Goal: Information Seeking & Learning: Learn about a topic

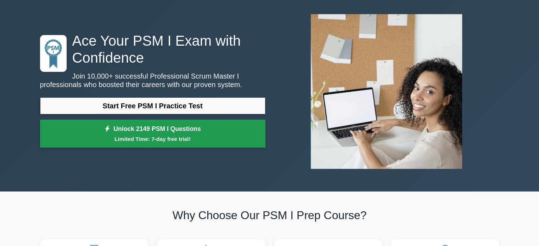
scroll to position [35, 0]
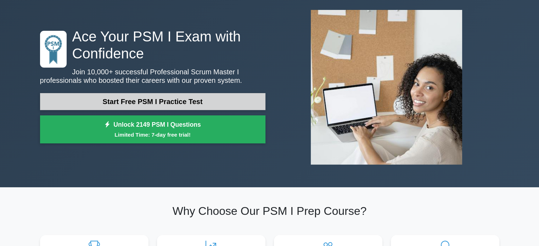
click at [178, 100] on link "Start Free PSM I Practice Test" at bounding box center [152, 101] width 225 height 17
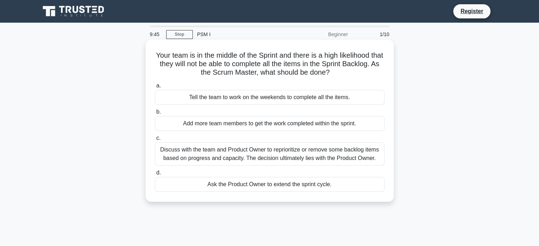
click at [325, 157] on div "Discuss with the team and Product Owner to reprioritize or remove some backlog …" at bounding box center [270, 153] width 230 height 23
click at [155, 141] on input "c. Discuss with the team and Product Owner to reprioritize or remove some backl…" at bounding box center [155, 138] width 0 height 5
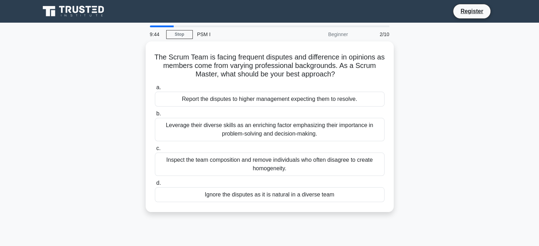
click at [325, 157] on div "Inspect the team composition and remove individuals who often disagree to creat…" at bounding box center [270, 164] width 230 height 23
click at [155, 151] on input "c. Inspect the team composition and remove individuals who often disagree to cr…" at bounding box center [155, 148] width 0 height 5
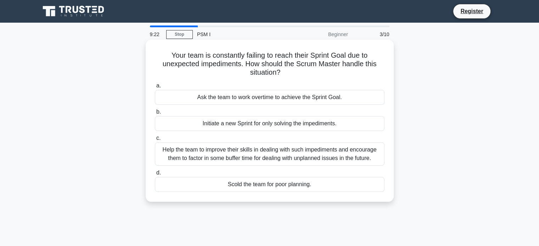
click at [252, 155] on div "Help the team to improve their skills in dealing with such impediments and enco…" at bounding box center [270, 153] width 230 height 23
click at [155, 141] on input "c. Help the team to improve their skills in dealing with such impediments and e…" at bounding box center [155, 138] width 0 height 5
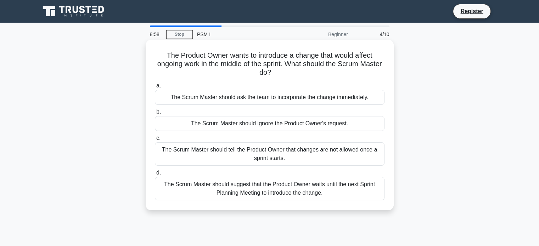
click at [276, 188] on div "The Scrum Master should suggest that the Product Owner waits until the next Spr…" at bounding box center [270, 188] width 230 height 23
click at [155, 175] on input "d. The Scrum Master should suggest that the Product Owner waits until the next …" at bounding box center [155, 173] width 0 height 5
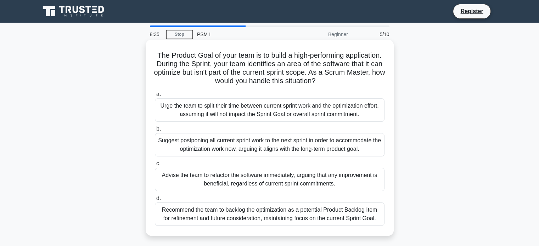
click at [298, 220] on div "Recommend the team to backlog the optimization as a potential Product Backlog I…" at bounding box center [270, 214] width 230 height 23
click at [155, 201] on input "d. Recommend the team to backlog the optimization as a potential Product Backlo…" at bounding box center [155, 198] width 0 height 5
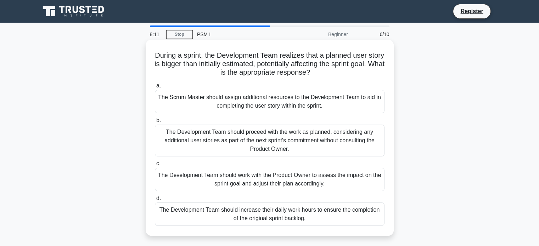
click at [246, 183] on div "The Development Team should work with the Product Owner to assess the impact on…" at bounding box center [270, 179] width 230 height 23
click at [155, 166] on input "c. The Development Team should work with the Product Owner to assess the impact…" at bounding box center [155, 164] width 0 height 5
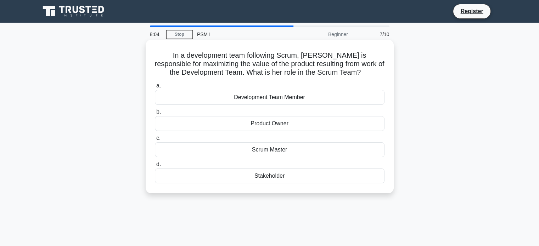
click at [293, 127] on div "Product Owner" at bounding box center [270, 123] width 230 height 15
click at [155, 114] on input "b. Product Owner" at bounding box center [155, 112] width 0 height 5
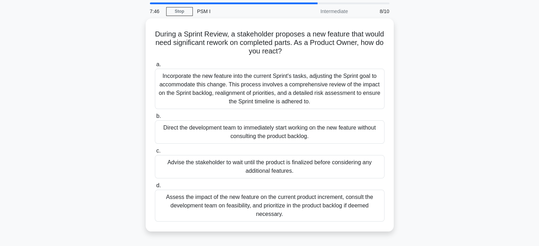
scroll to position [35, 0]
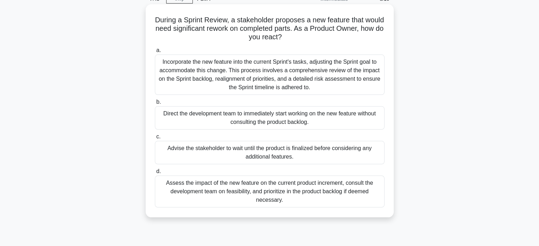
click at [289, 198] on div "Assess the impact of the new feature on the current product increment, consult …" at bounding box center [270, 192] width 230 height 32
click at [155, 174] on input "d. Assess the impact of the new feature on the current product increment, consu…" at bounding box center [155, 171] width 0 height 5
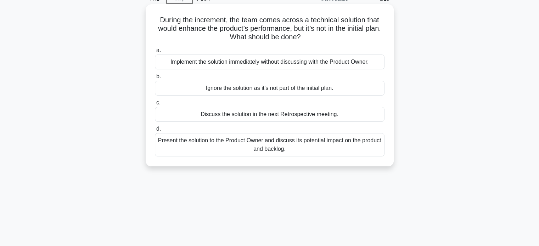
scroll to position [0, 0]
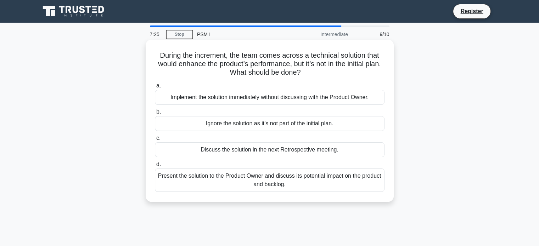
click at [271, 180] on div "Present the solution to the Product Owner and discuss its potential impact on t…" at bounding box center [270, 180] width 230 height 23
click at [155, 167] on input "d. Present the solution to the Product Owner and discuss its potential impact o…" at bounding box center [155, 164] width 0 height 5
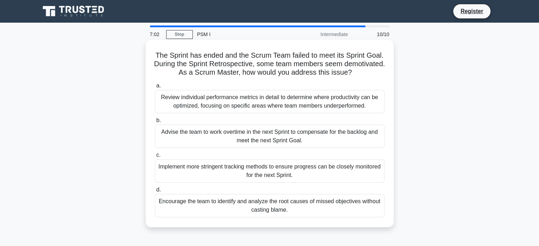
click at [304, 208] on div "Encourage the team to identify and analyze the root causes of missed objectives…" at bounding box center [270, 205] width 230 height 23
click at [155, 192] on input "d. Encourage the team to identify and analyze the root causes of missed objecti…" at bounding box center [155, 190] width 0 height 5
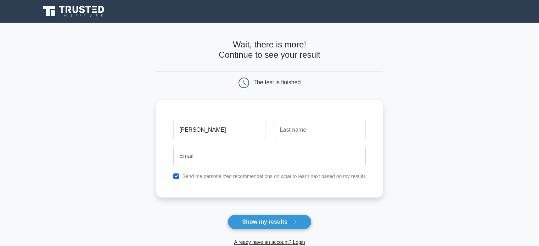
type input "Nidheesh"
type input "vp"
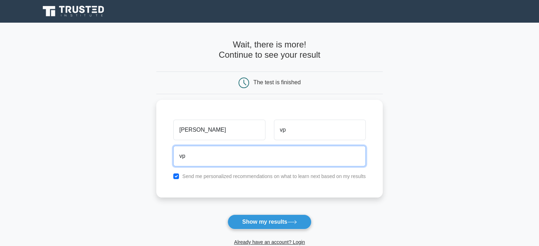
type input "vpnidheesh@gmail.com"
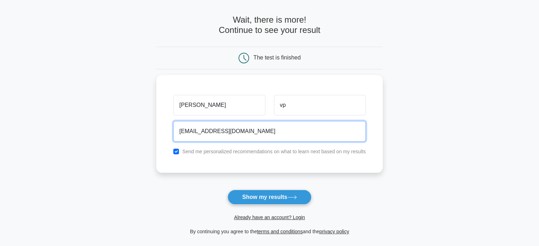
scroll to position [35, 0]
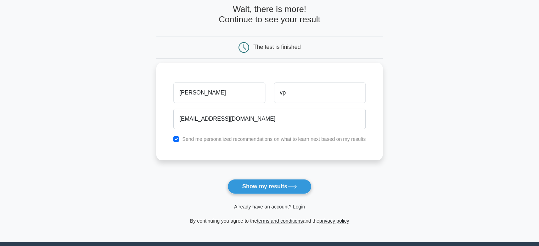
click at [285, 136] on label "Send me personalized recommendations on what to learn next based on my results" at bounding box center [274, 139] width 184 height 6
click at [173, 138] on div "Send me personalized recommendations on what to learn next based on my results" at bounding box center [269, 139] width 201 height 9
click at [177, 137] on input "checkbox" at bounding box center [176, 139] width 6 height 6
checkbox input "false"
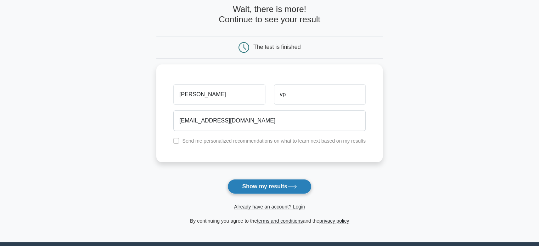
click at [257, 188] on button "Show my results" at bounding box center [270, 186] width 84 height 15
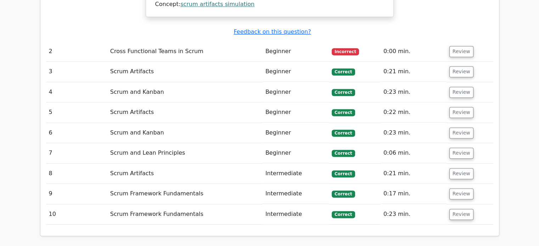
scroll to position [886, 0]
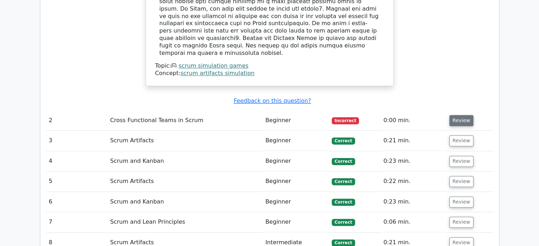
click at [461, 115] on button "Review" at bounding box center [461, 120] width 24 height 11
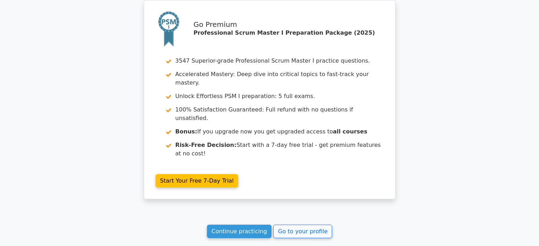
scroll to position [1559, 0]
